Goal: Check status: Check status

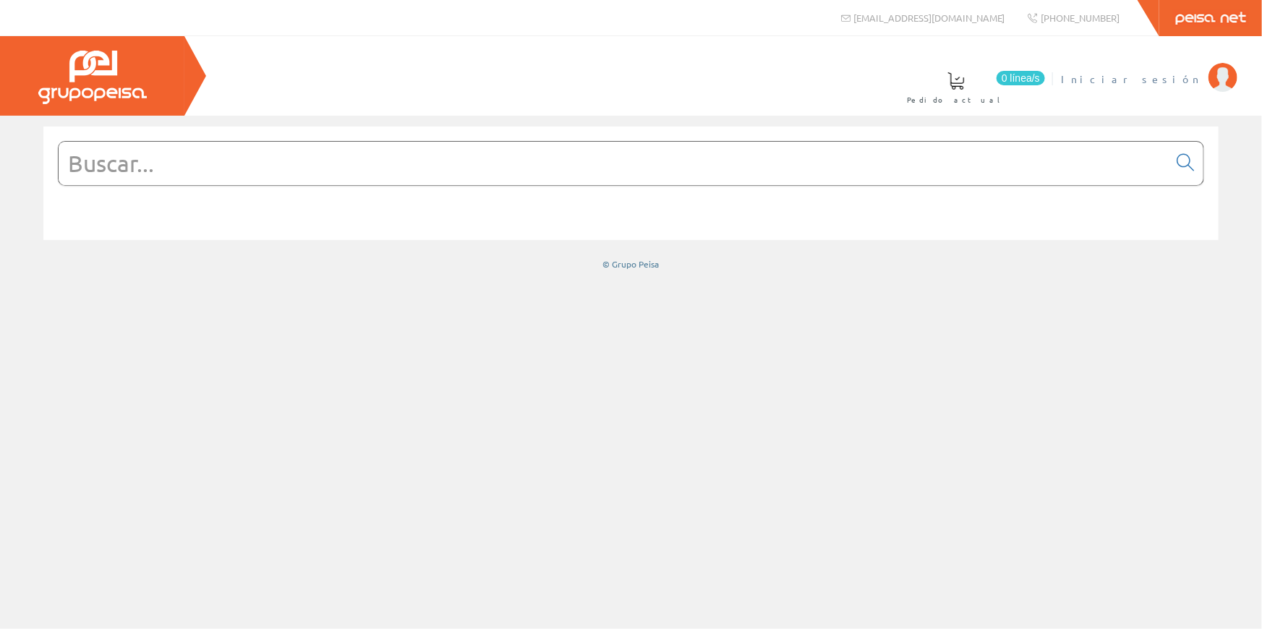
click at [1187, 82] on span "Iniciar sesión" at bounding box center [1131, 79] width 140 height 14
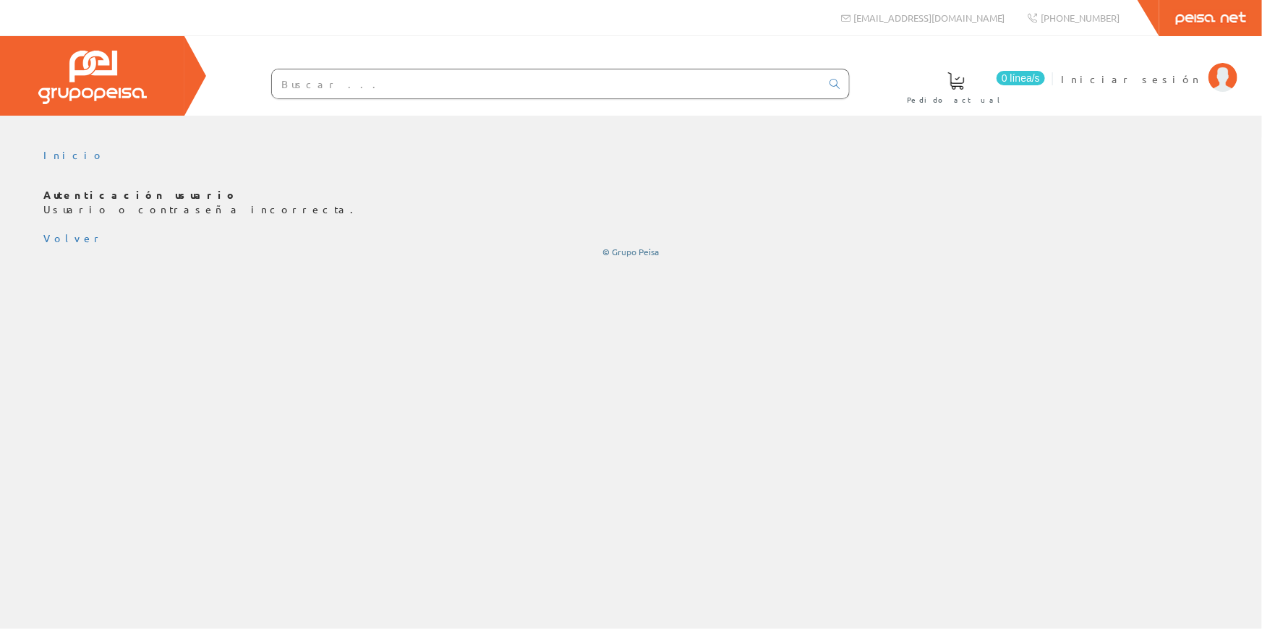
click at [1124, 157] on ul "Inicio" at bounding box center [630, 160] width 1175 height 25
click at [1172, 78] on span "Iniciar sesión" at bounding box center [1131, 79] width 140 height 14
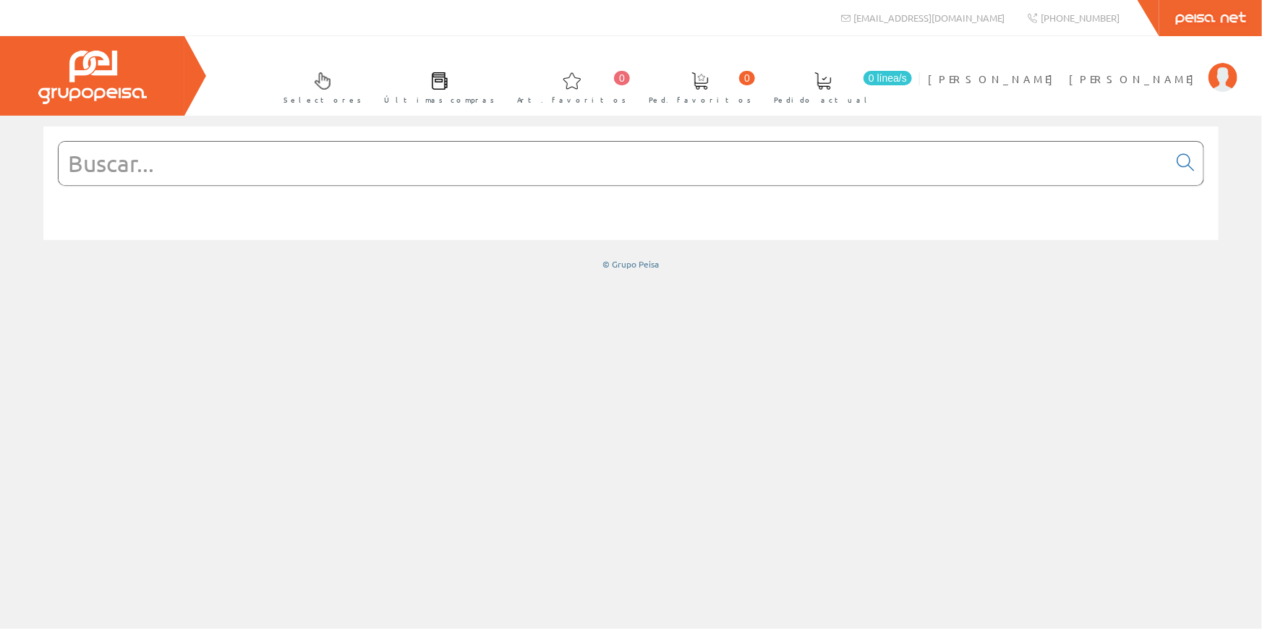
click at [363, 159] on input "text" at bounding box center [613, 163] width 1109 height 43
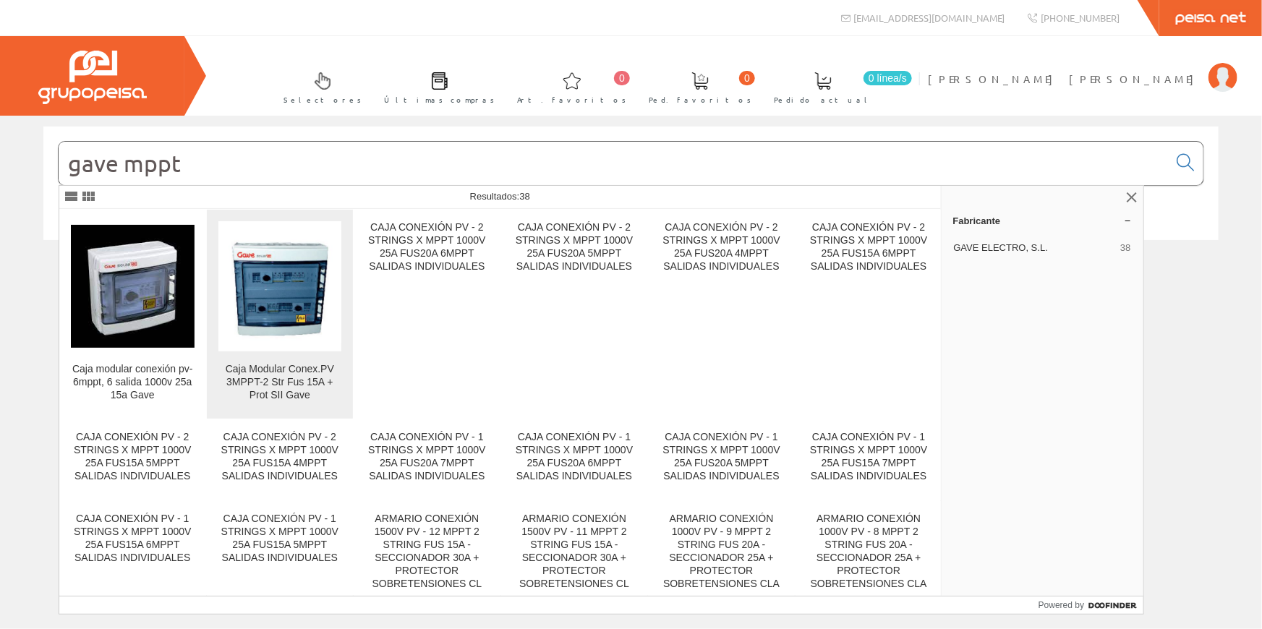
type input "gave mppt"
click at [276, 339] on img at bounding box center [280, 286] width 124 height 112
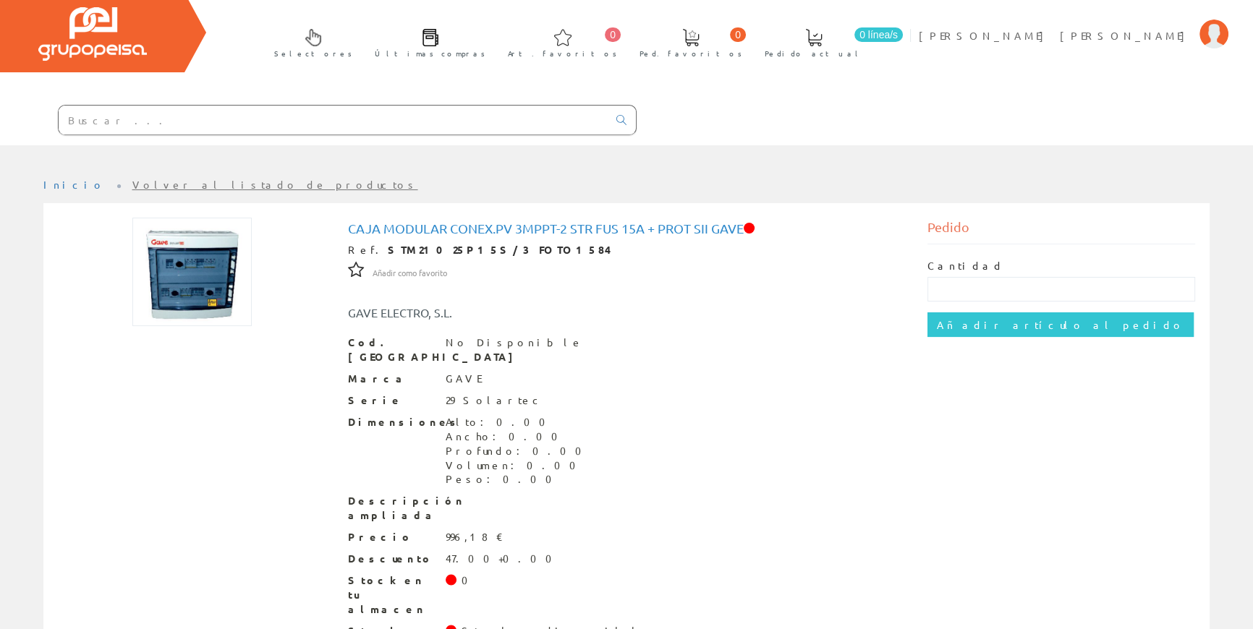
scroll to position [85, 0]
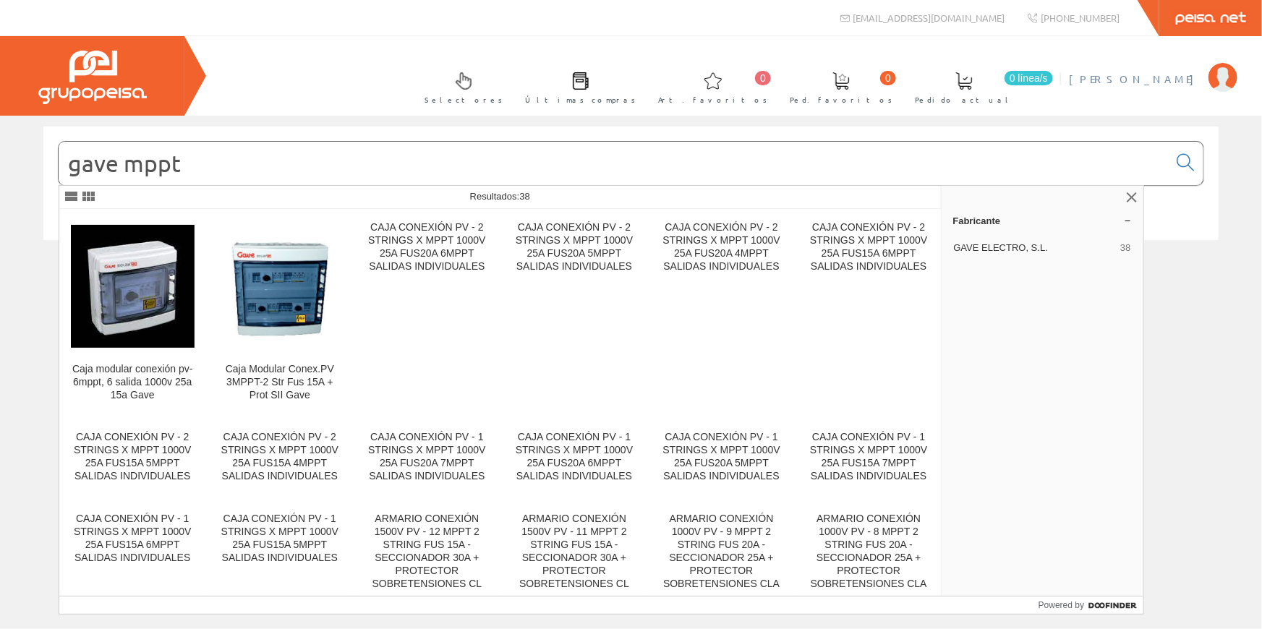
click at [1102, 83] on li "Pedro Moreno Mateu Mi cuenta Mis datos Mis ofertas Mis pedidos Mis albaranes Mi…" at bounding box center [1152, 88] width 175 height 56
click at [1114, 78] on span "[PERSON_NAME] [PERSON_NAME]" at bounding box center [1135, 79] width 132 height 14
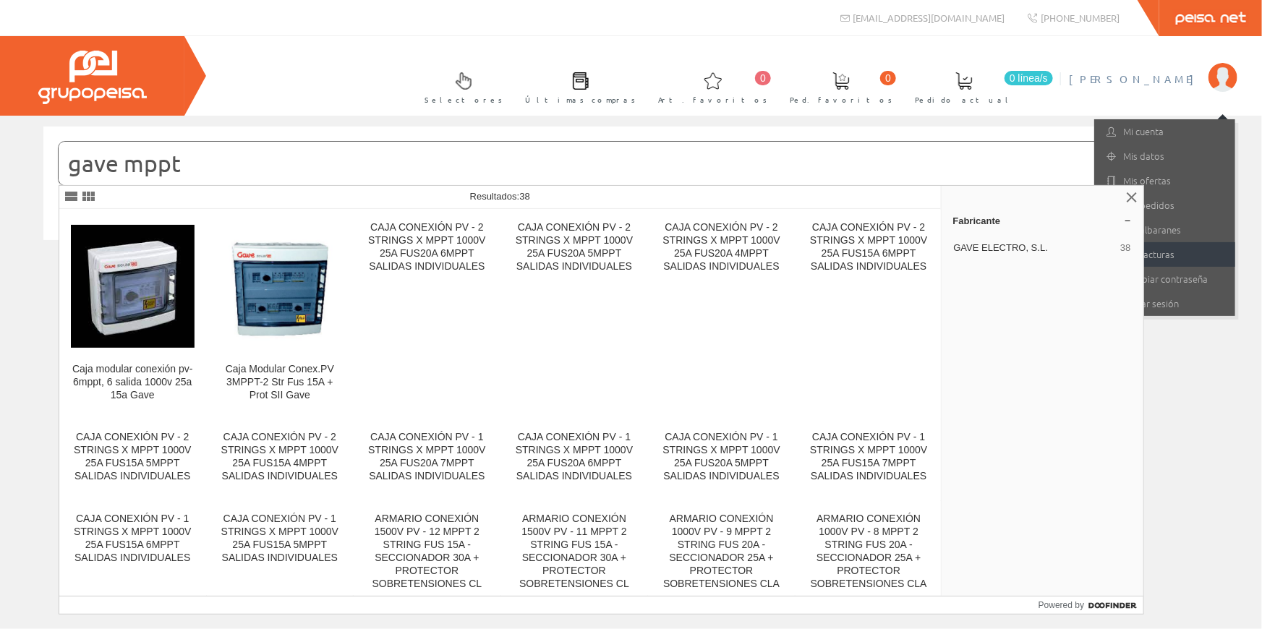
click at [1182, 252] on link "Mis facturas" at bounding box center [1164, 254] width 141 height 25
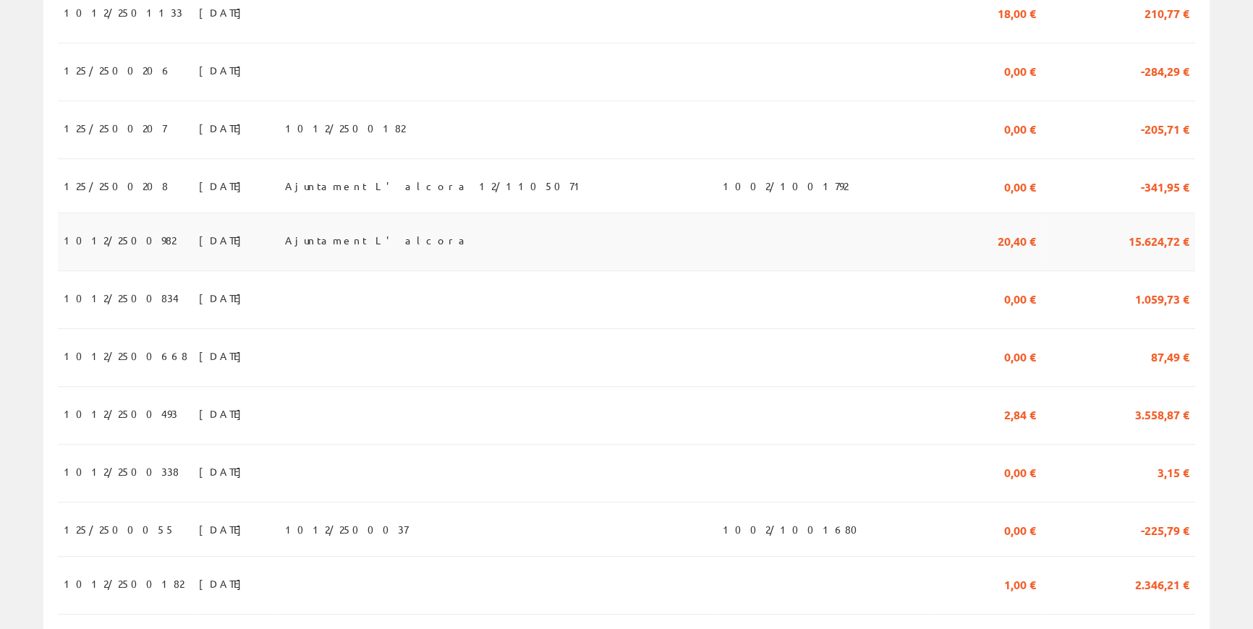
scroll to position [1062, 0]
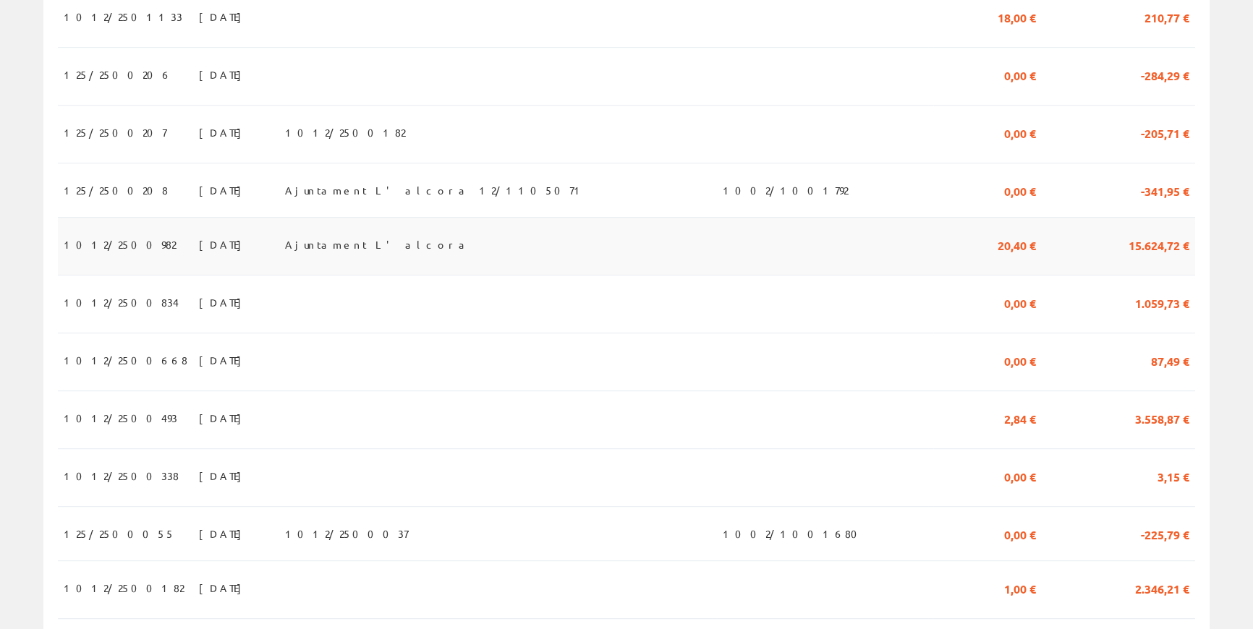
click at [252, 249] on td "15/04/2025" at bounding box center [236, 246] width 86 height 58
click at [89, 245] on span "1012/2500982" at bounding box center [120, 244] width 112 height 25
click at [106, 242] on span "1012/2500982" at bounding box center [120, 244] width 112 height 25
click at [1142, 237] on span "15.624,72 €" at bounding box center [1158, 244] width 61 height 25
